Goal: Information Seeking & Learning: Learn about a topic

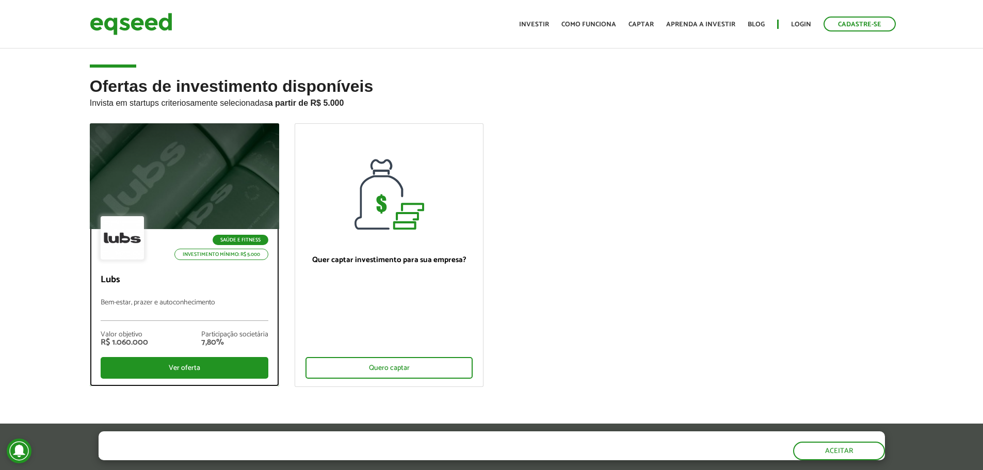
click at [202, 186] on div at bounding box center [184, 176] width 227 height 127
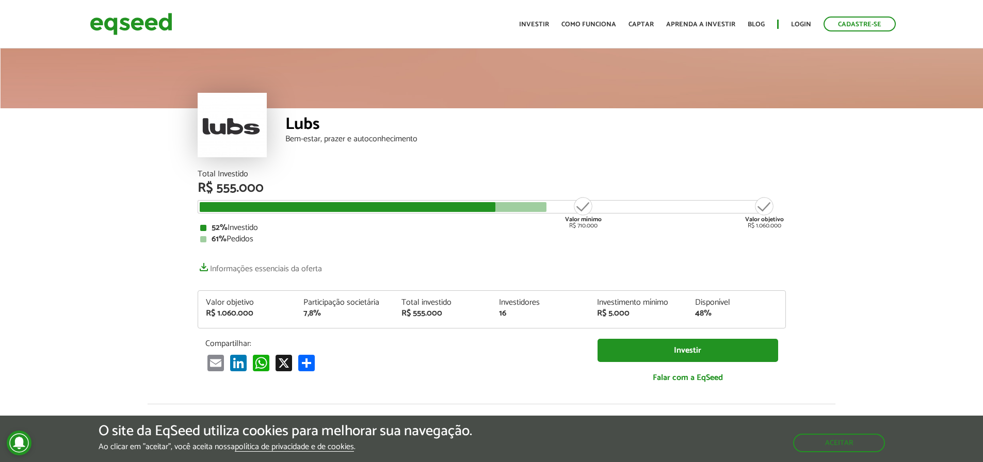
click at [600, 160] on div "Lubs Bem-estar, prazer e autoconhecimento" at bounding box center [535, 139] width 501 height 62
click at [616, 160] on div "Lubs Bem-estar, prazer e autoconhecimento" at bounding box center [535, 139] width 501 height 62
click at [565, 167] on div "Lubs Bem-estar, prazer e autoconhecimento" at bounding box center [535, 139] width 501 height 62
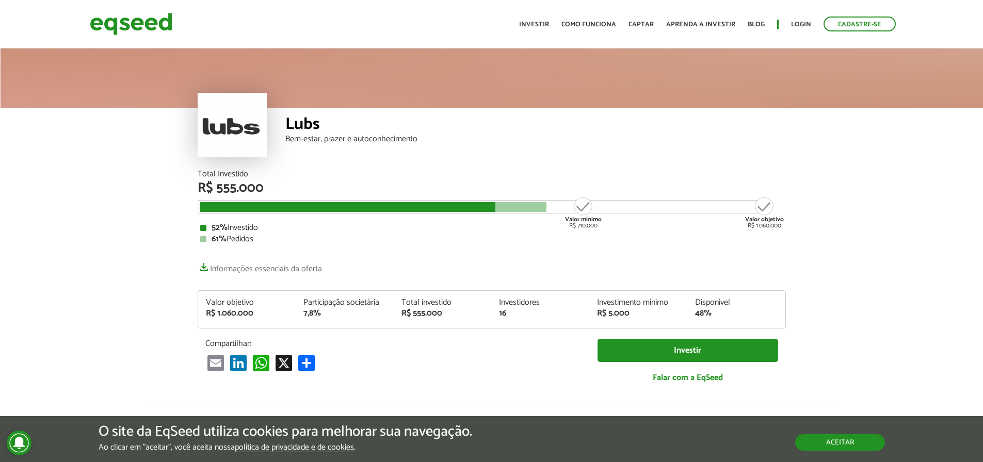
click at [855, 446] on button "Aceitar" at bounding box center [840, 443] width 90 height 17
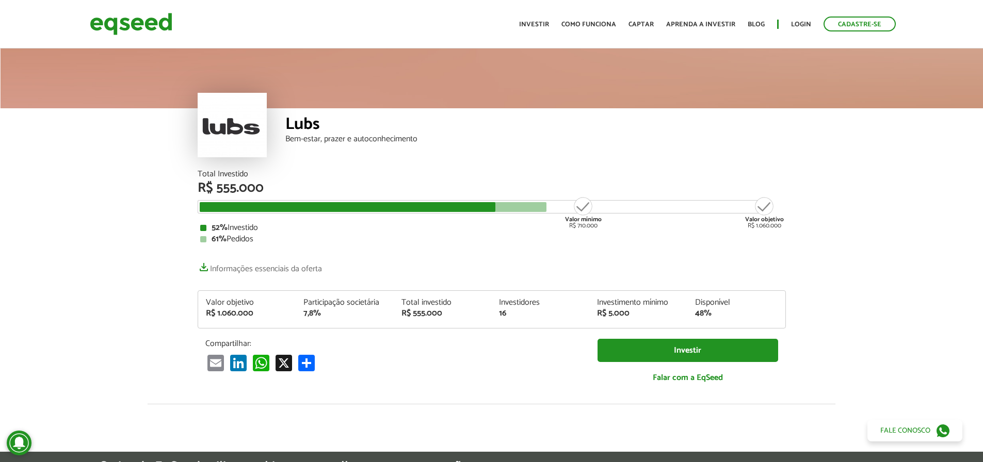
click at [860, 291] on article "Lubs Bem-estar, prazer e autoconhecimento Total Investido R$ 555.000 Valor míni…" at bounding box center [491, 401] width 983 height 710
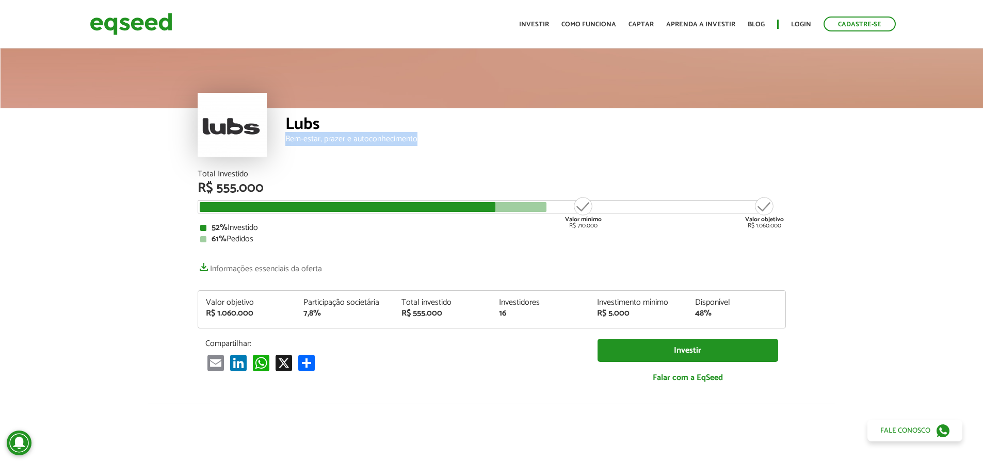
drag, startPoint x: 282, startPoint y: 143, endPoint x: 416, endPoint y: 149, distance: 134.3
click at [416, 149] on div "Lubs Bem-estar, prazer e autoconhecimento" at bounding box center [492, 139] width 588 height 62
click at [416, 149] on div "Lubs Bem-estar, prazer e autoconhecimento" at bounding box center [535, 139] width 501 height 62
